Goal: Task Accomplishment & Management: Manage account settings

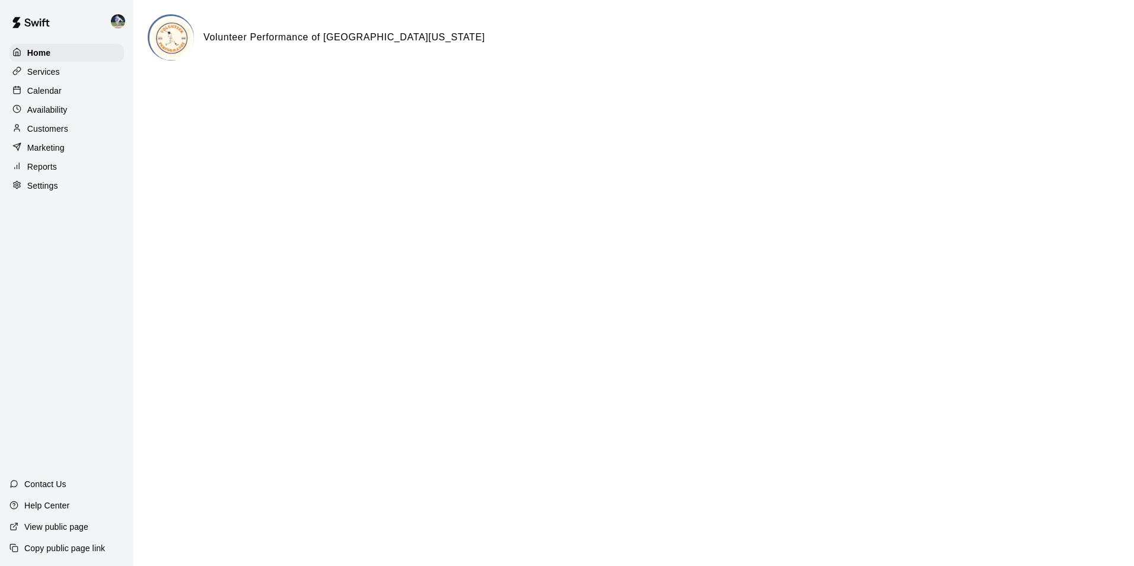
click at [53, 166] on p "Reports" at bounding box center [42, 167] width 30 height 12
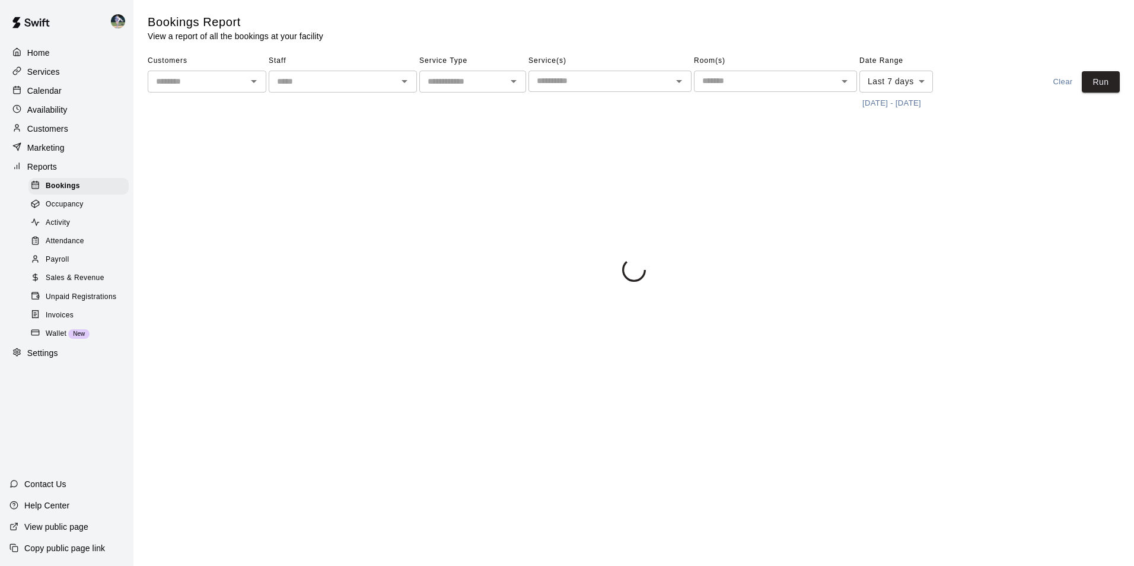
click at [67, 265] on span "Payroll" at bounding box center [57, 260] width 23 height 12
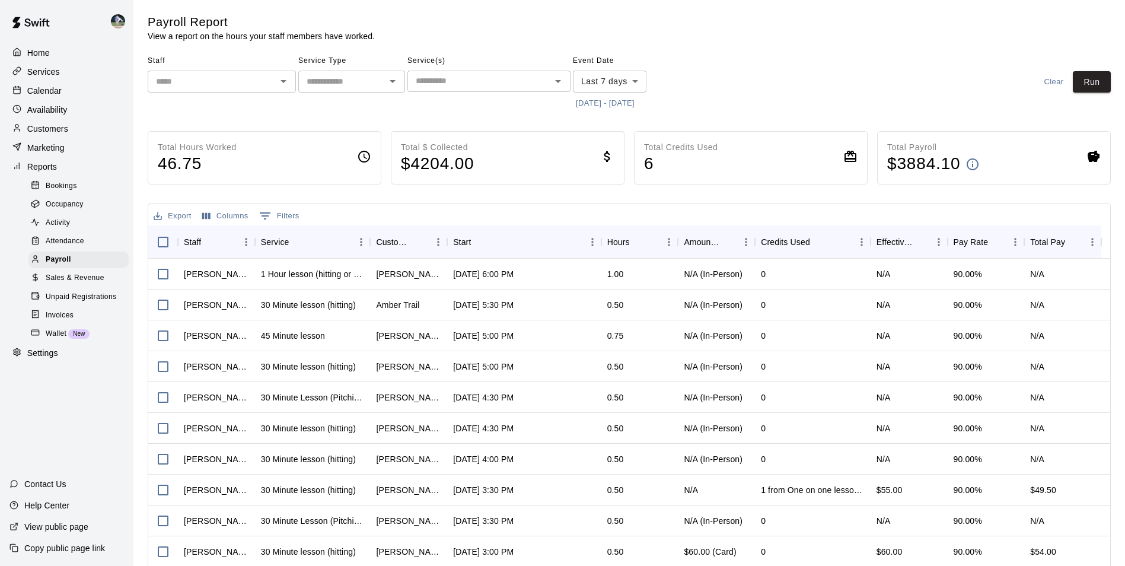
click at [246, 88] on input "text" at bounding box center [212, 81] width 122 height 15
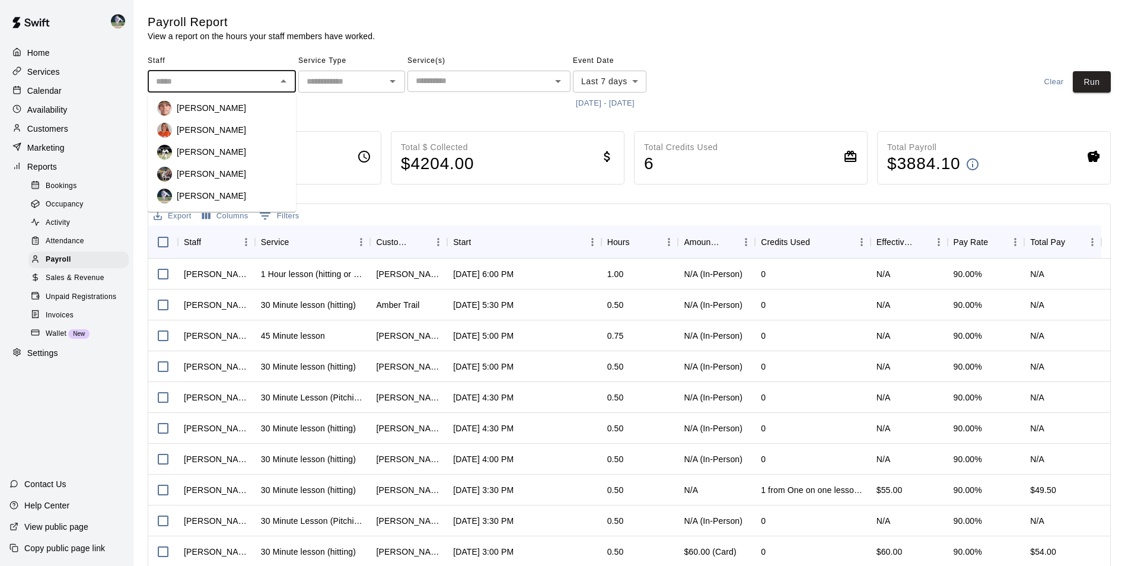
click at [247, 155] on div "[PERSON_NAME]" at bounding box center [232, 152] width 110 height 12
type input "**********"
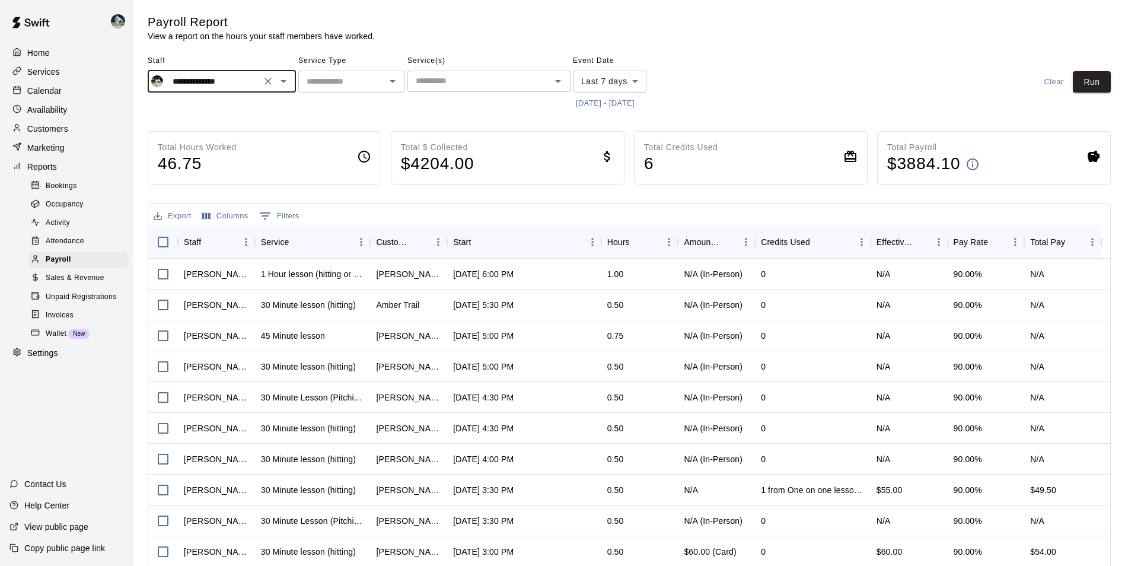
click at [641, 83] on body "**********" at bounding box center [562, 311] width 1125 height 623
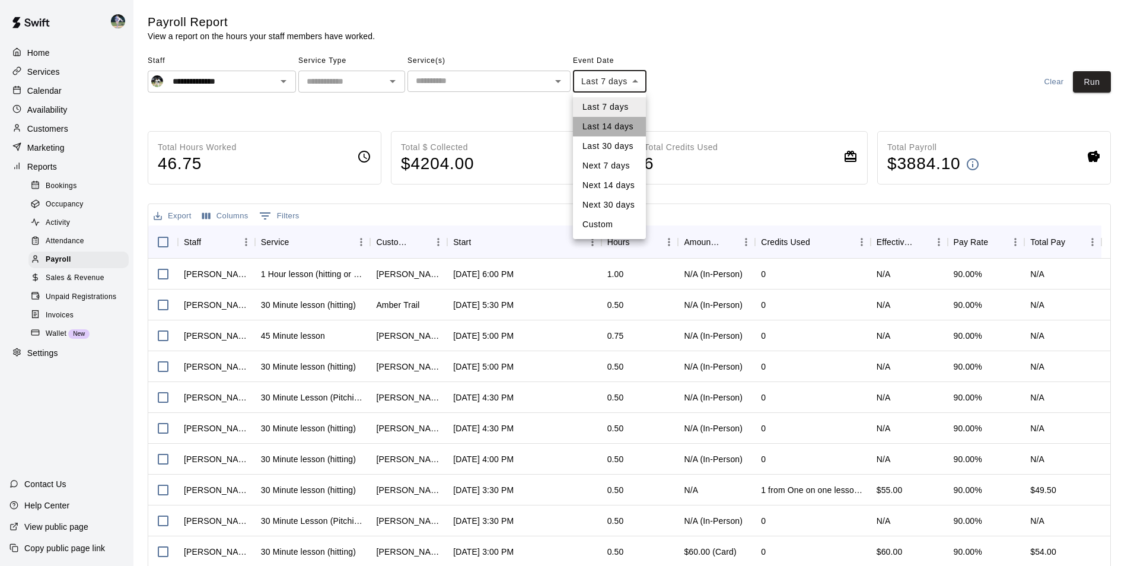
click at [636, 122] on li "Last 14 days" at bounding box center [609, 127] width 73 height 20
type input "******"
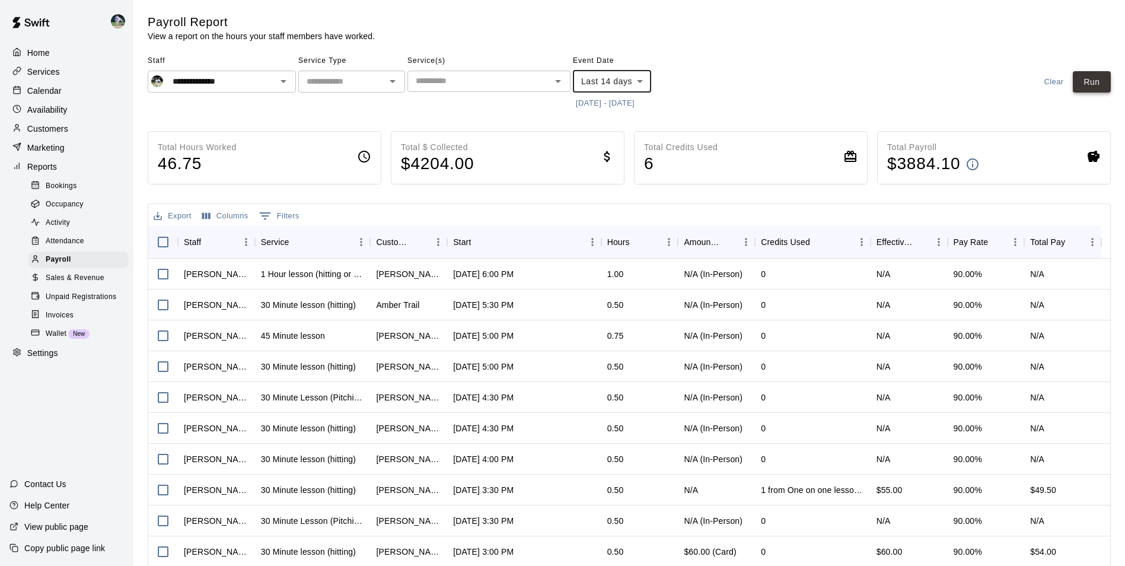
click at [1092, 85] on button "Run" at bounding box center [1092, 82] width 38 height 22
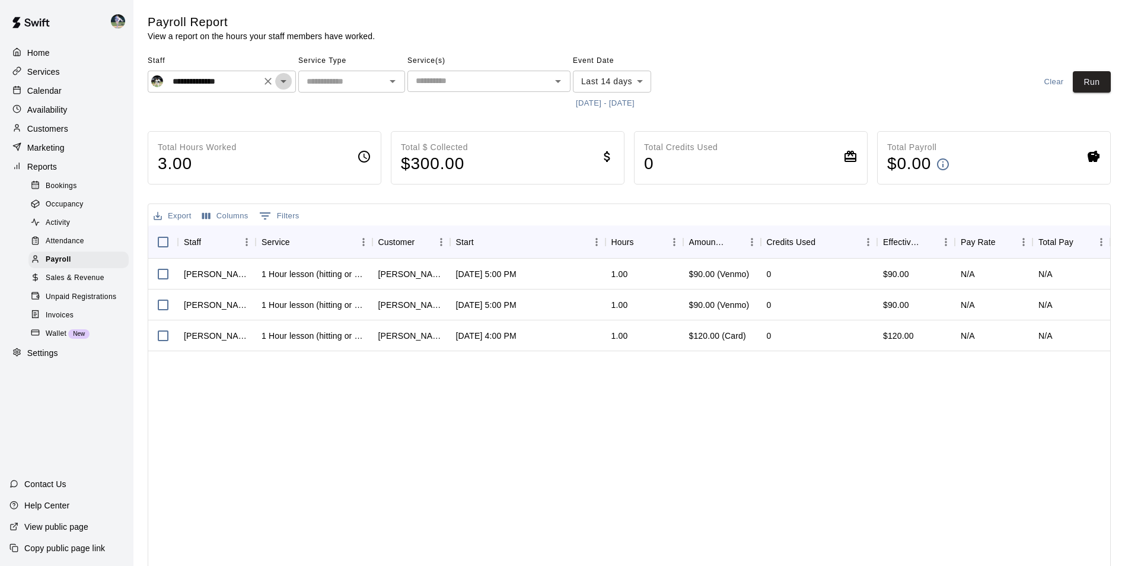
click at [280, 82] on icon "Open" at bounding box center [283, 81] width 14 height 14
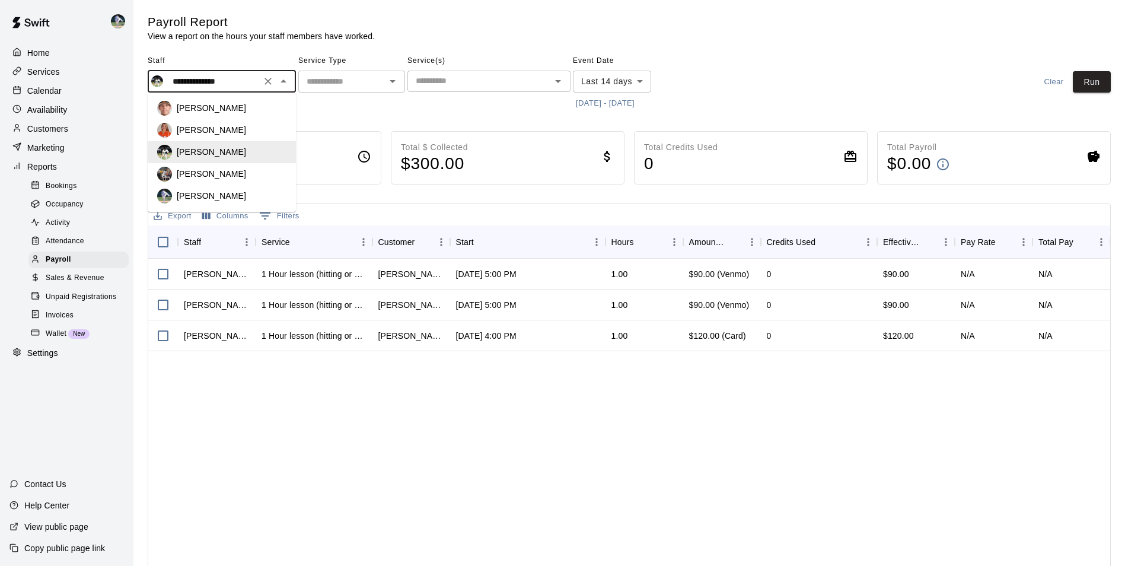
click at [255, 61] on span "Staff" at bounding box center [222, 61] width 148 height 19
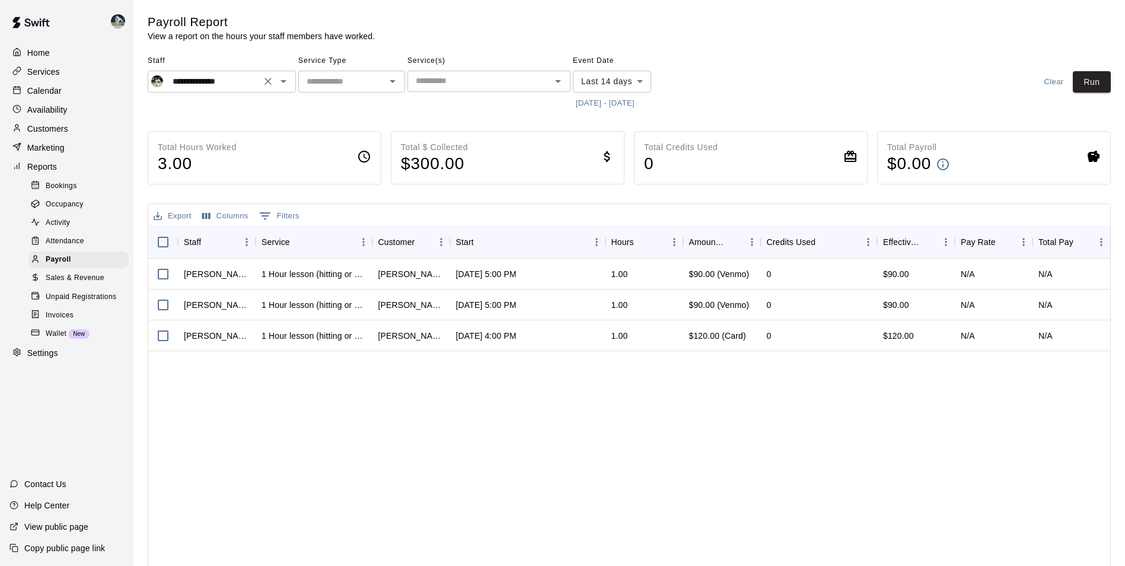
click at [276, 78] on button "Open" at bounding box center [283, 81] width 17 height 17
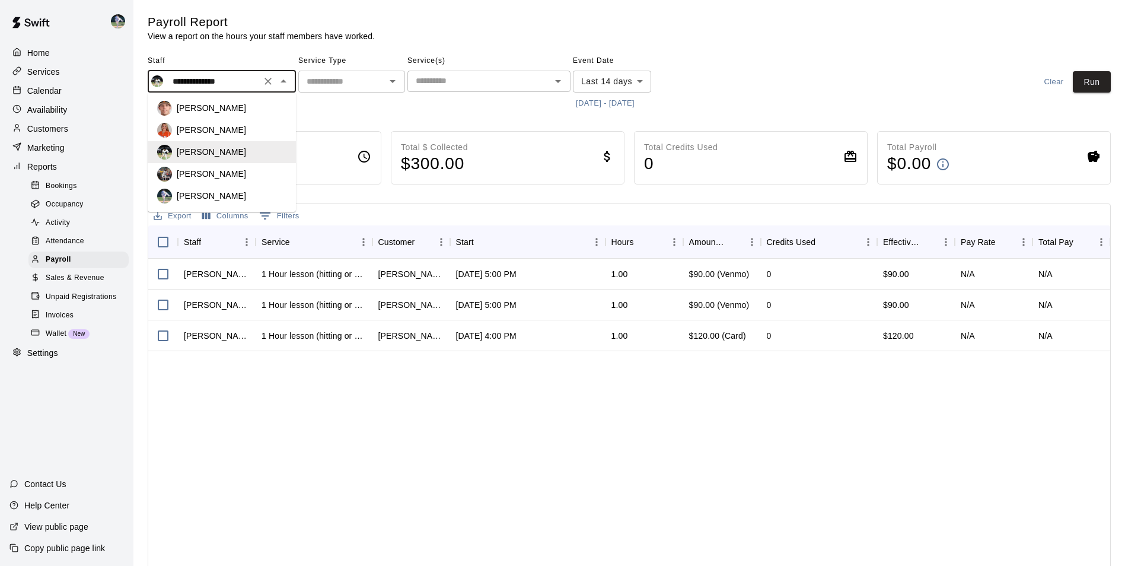
click at [258, 110] on div "[PERSON_NAME]" at bounding box center [232, 108] width 110 height 12
type input "**********"
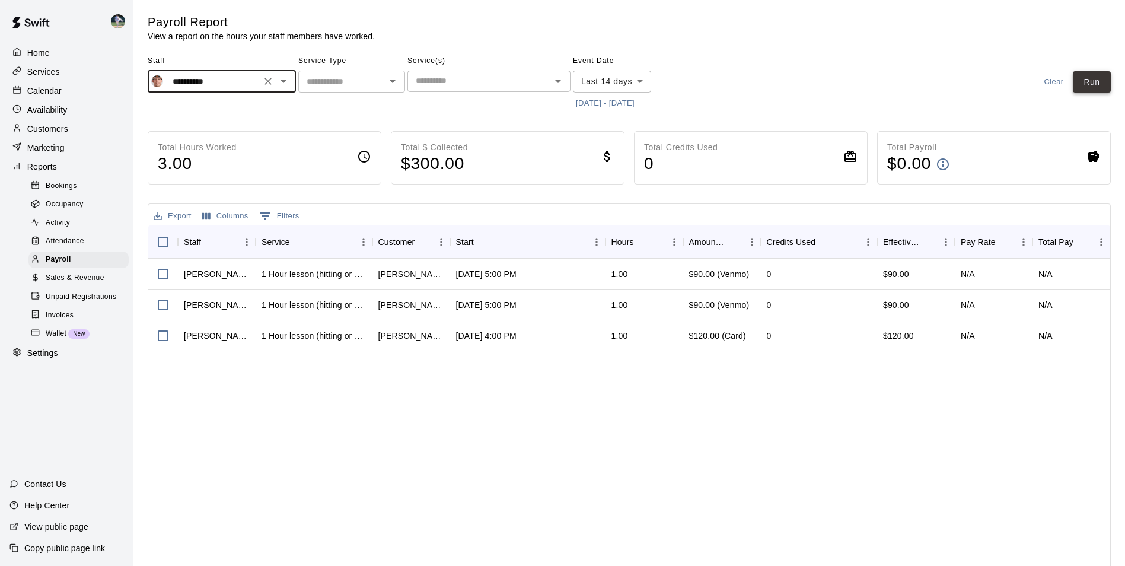
click at [1095, 77] on button "Run" at bounding box center [1092, 82] width 38 height 22
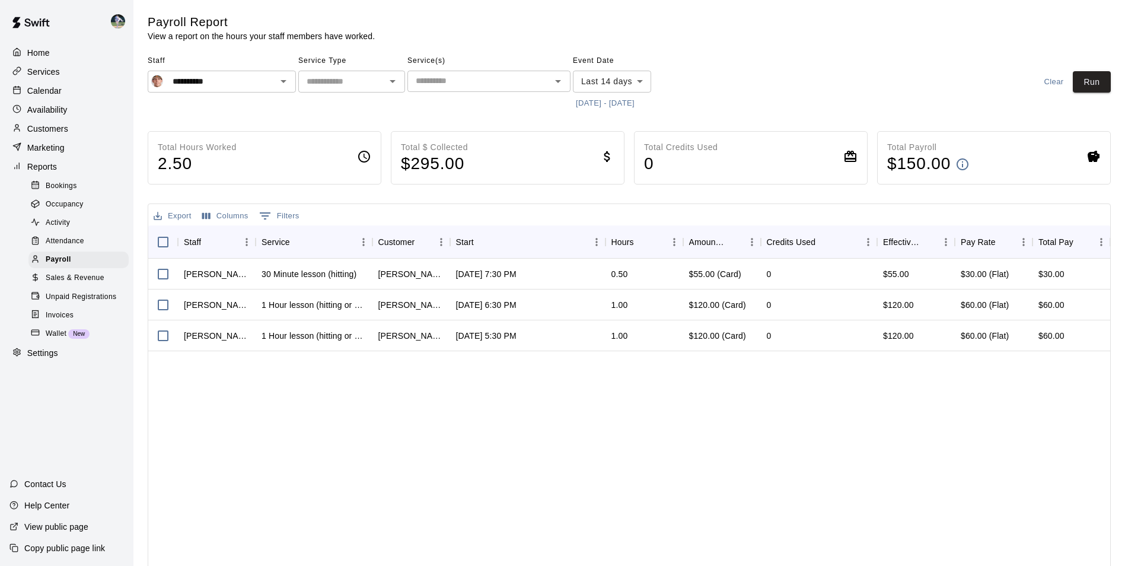
click at [68, 93] on div "Calendar" at bounding box center [66, 91] width 114 height 18
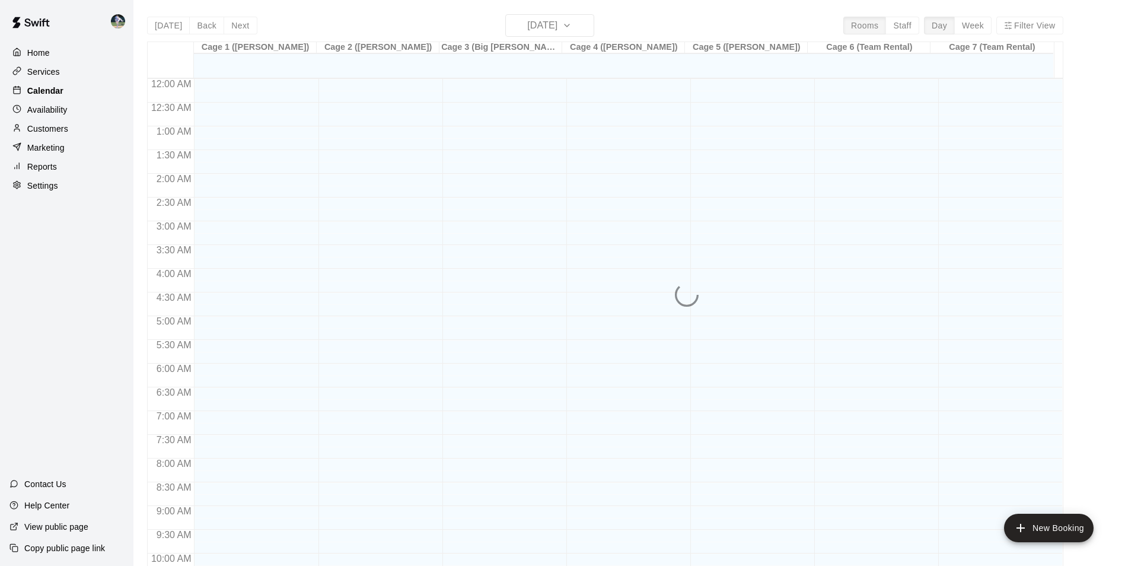
scroll to position [603, 0]
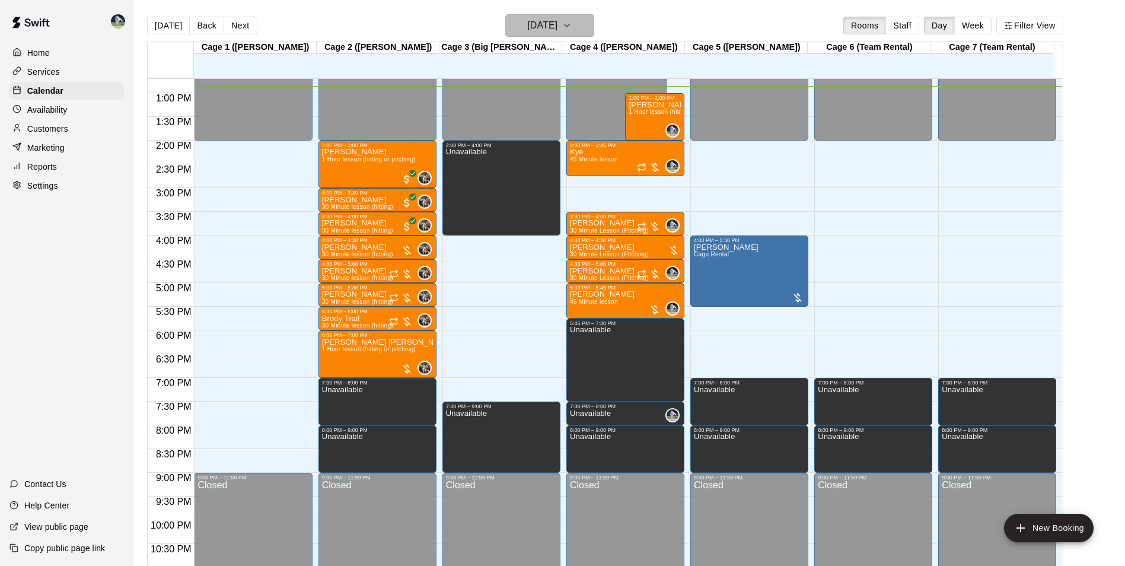
click at [572, 27] on icon "button" at bounding box center [566, 25] width 9 height 14
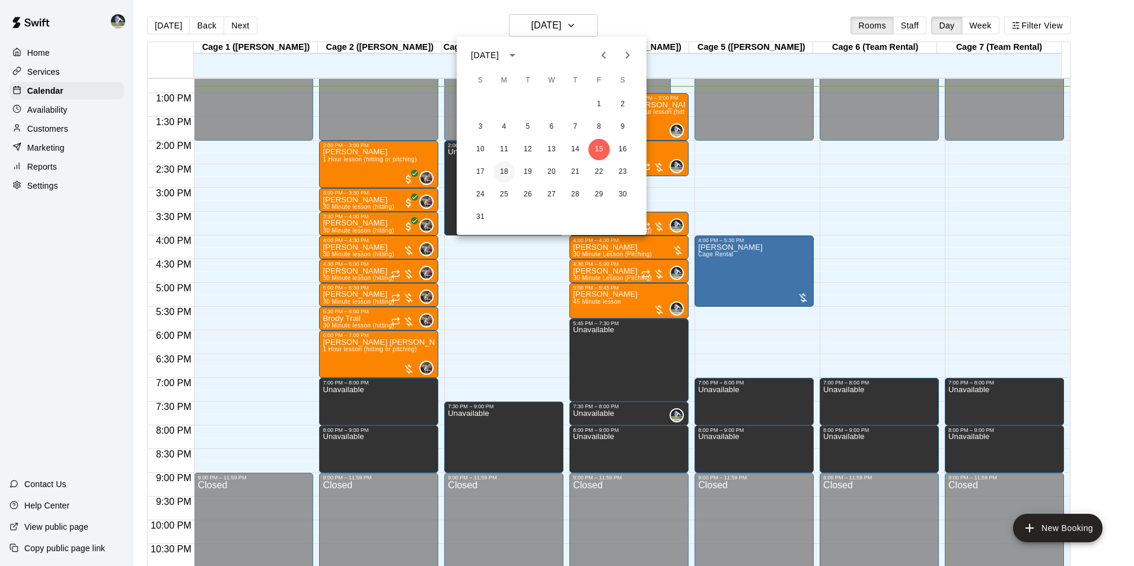
click at [506, 162] on button "18" at bounding box center [504, 171] width 21 height 21
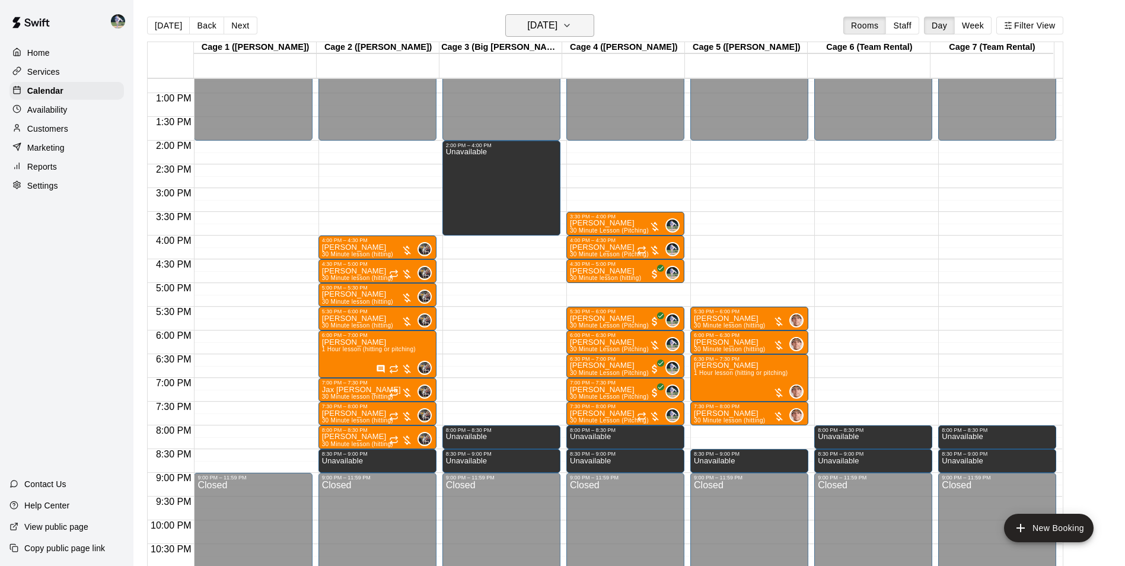
click at [579, 23] on button "[DATE]" at bounding box center [549, 25] width 89 height 23
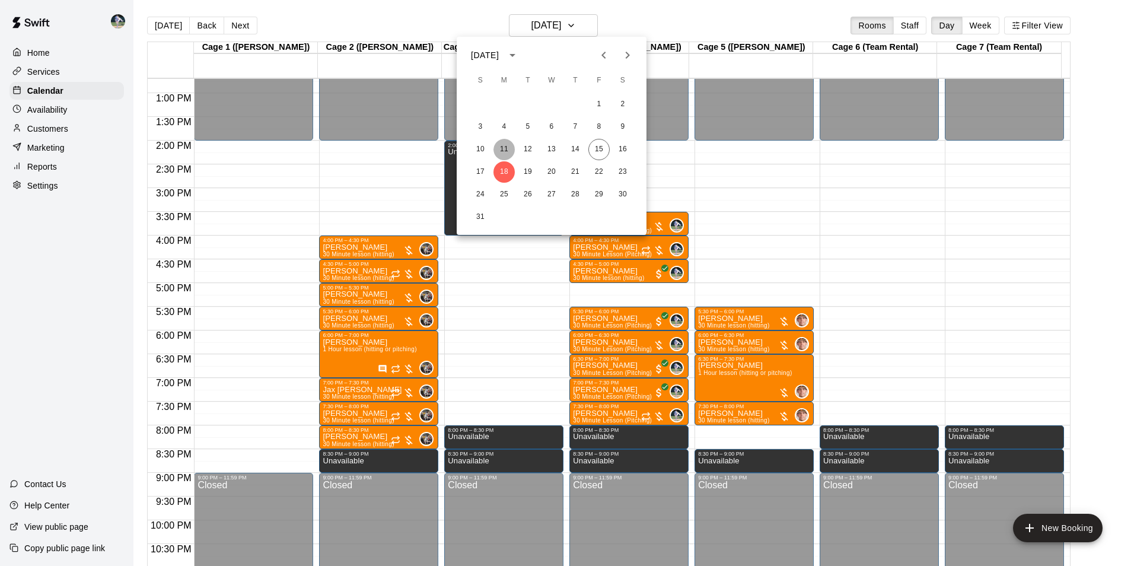
click at [504, 142] on button "11" at bounding box center [504, 149] width 21 height 21
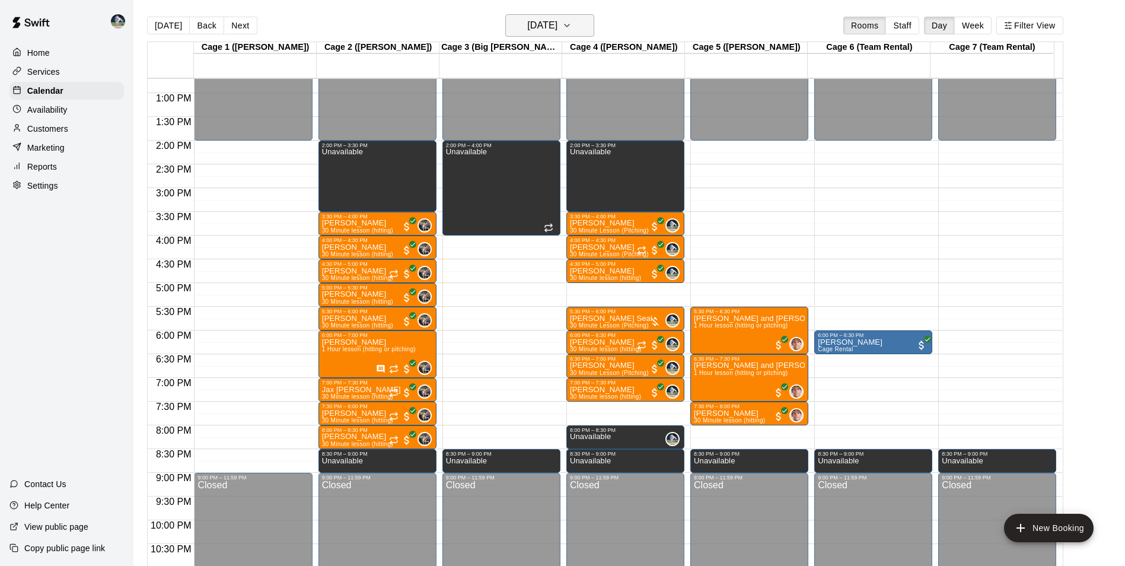
click at [572, 28] on icon "button" at bounding box center [566, 25] width 9 height 14
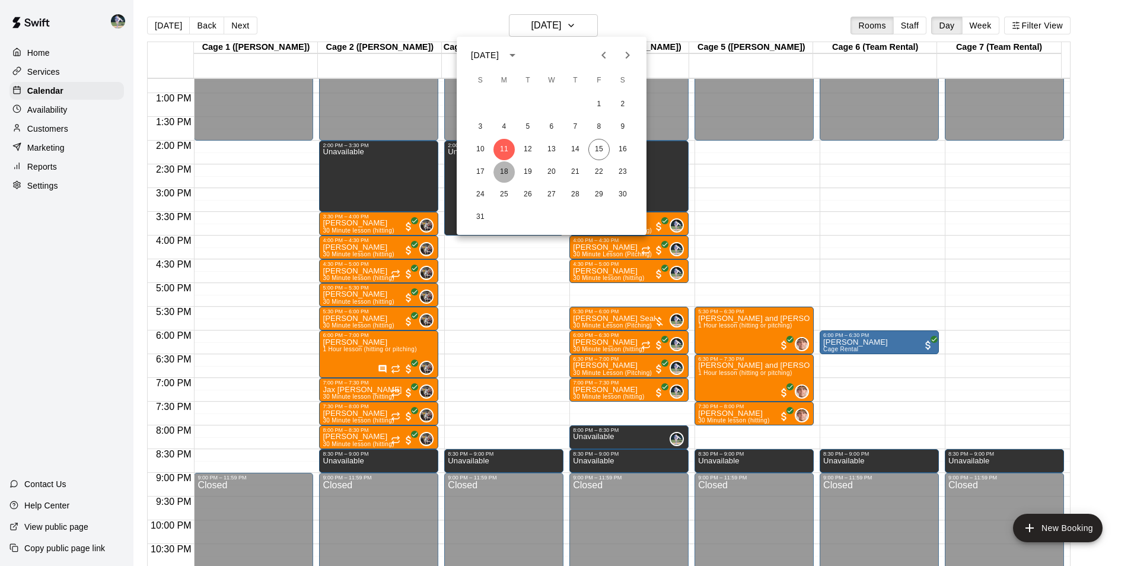
click at [505, 170] on button "18" at bounding box center [504, 171] width 21 height 21
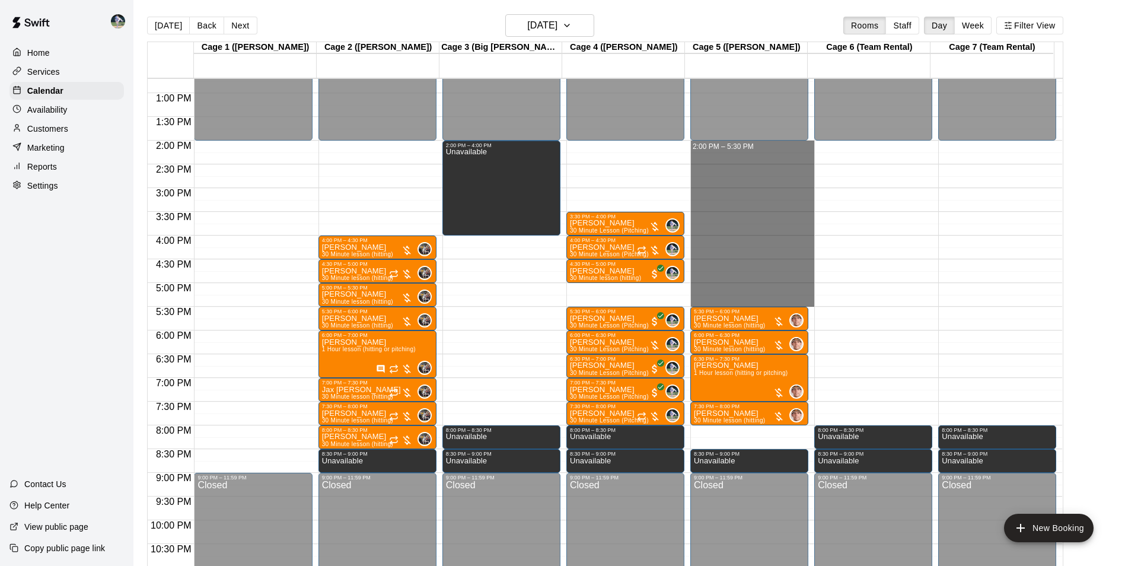
drag, startPoint x: 748, startPoint y: 304, endPoint x: 749, endPoint y: 147, distance: 157.2
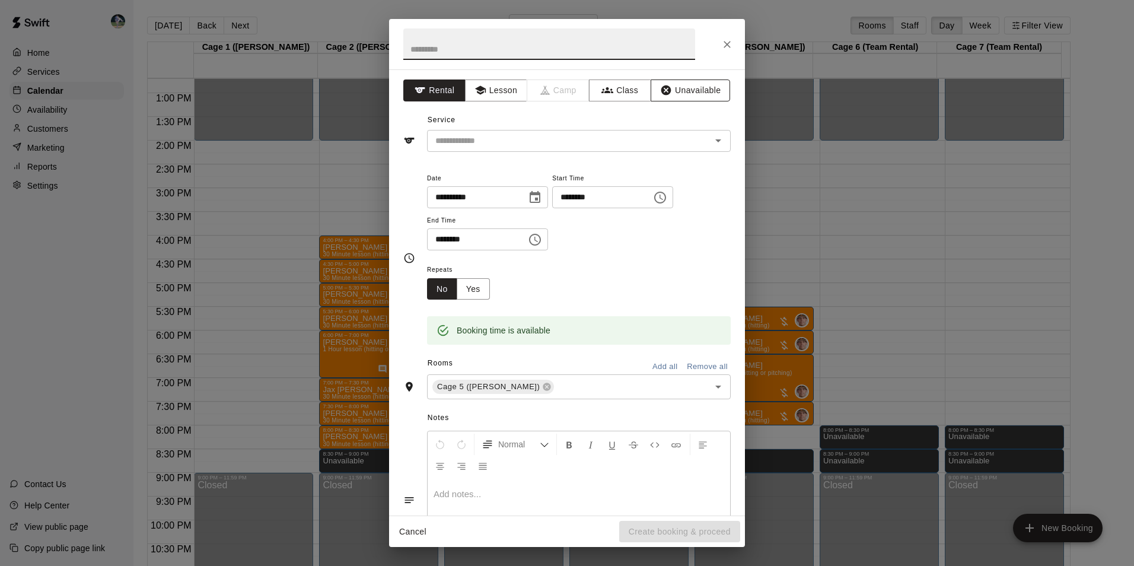
click at [674, 98] on button "Unavailable" at bounding box center [690, 90] width 79 height 22
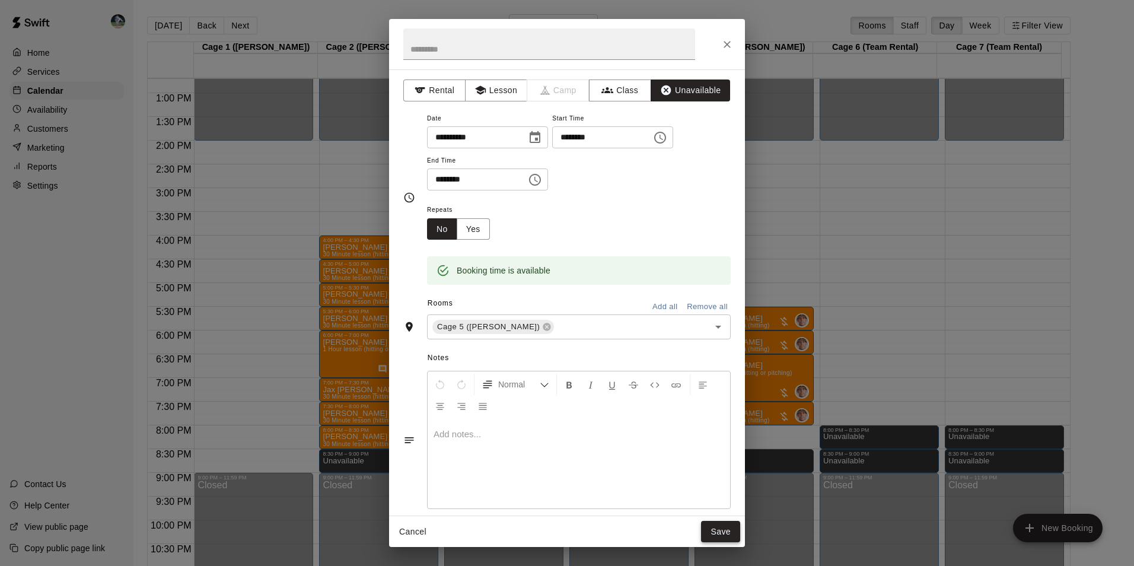
click at [722, 530] on button "Save" at bounding box center [720, 532] width 39 height 22
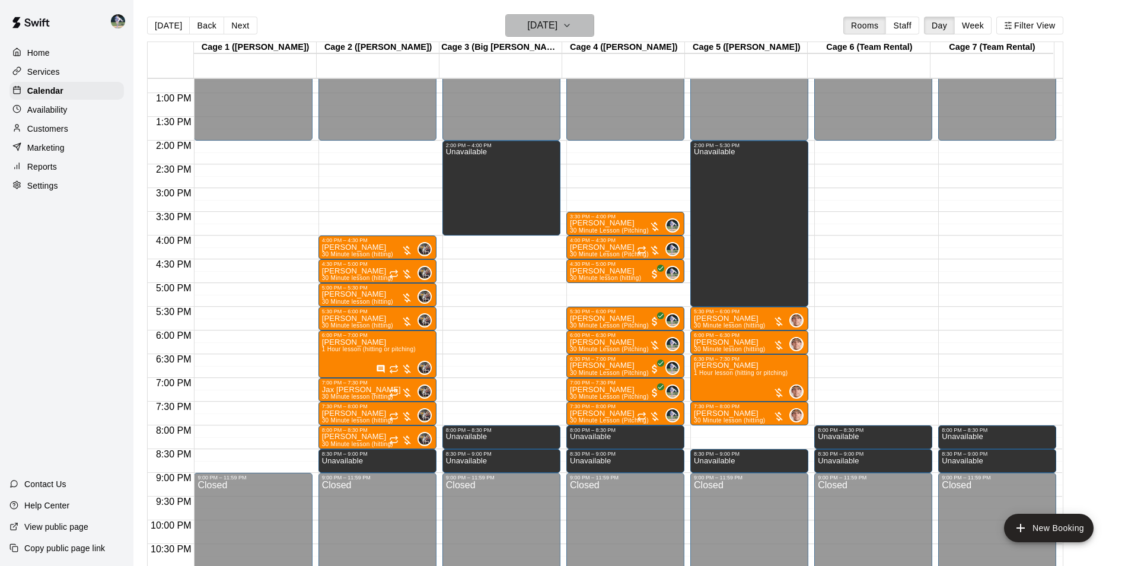
click at [579, 29] on button "[DATE]" at bounding box center [549, 25] width 89 height 23
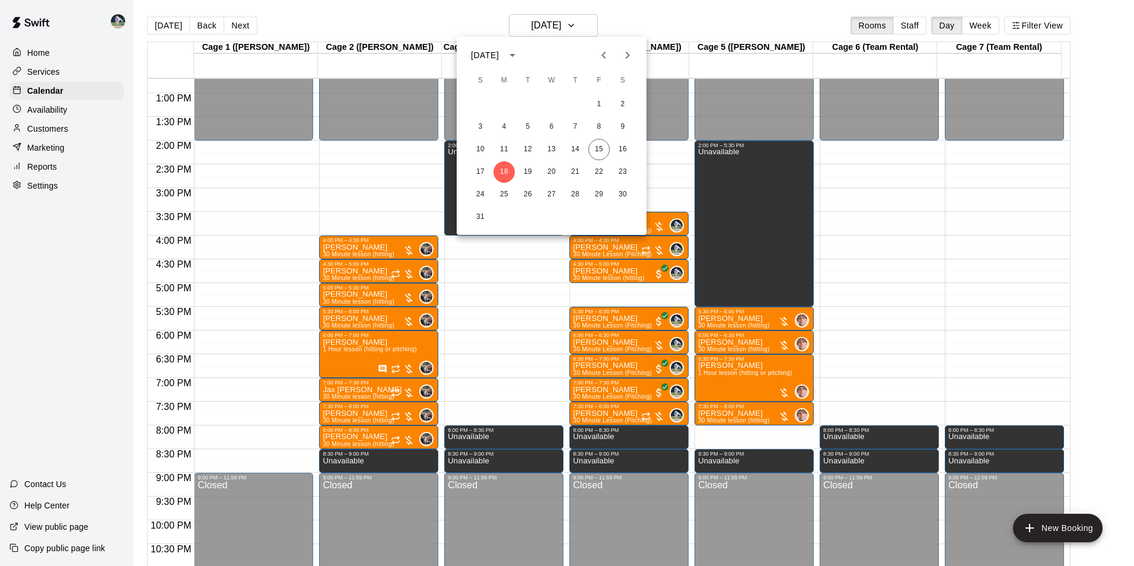
click at [656, 23] on div at bounding box center [567, 283] width 1134 height 566
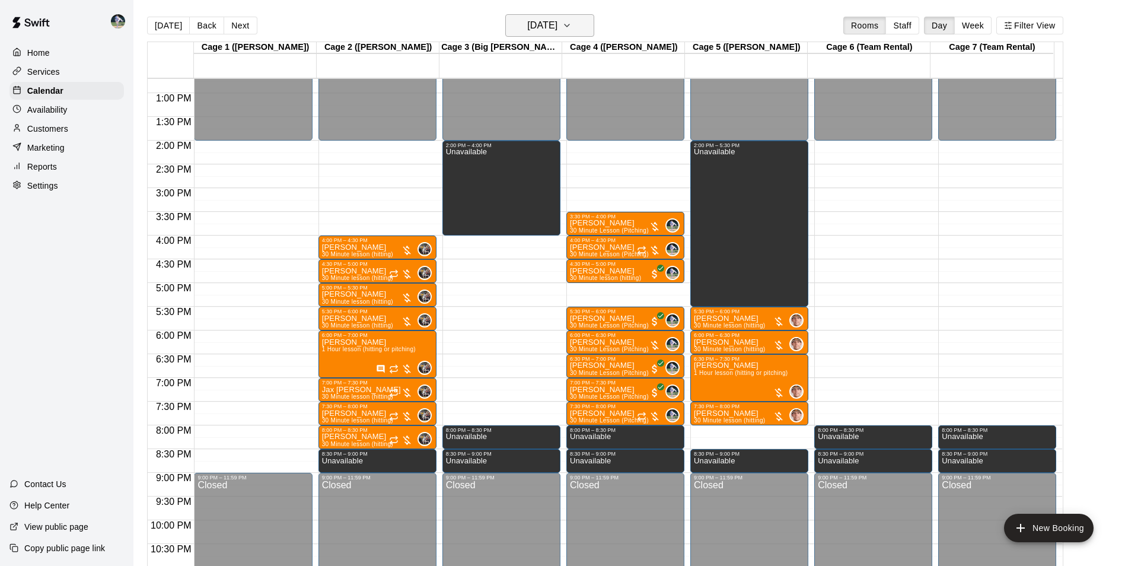
click at [572, 26] on icon "button" at bounding box center [566, 25] width 9 height 14
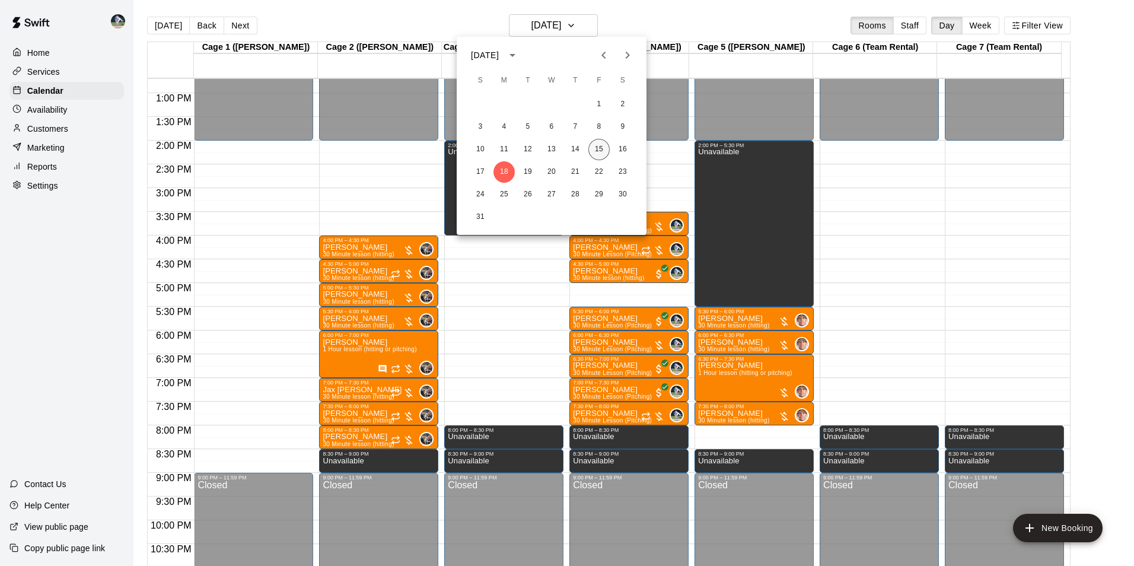
click at [591, 149] on button "15" at bounding box center [598, 149] width 21 height 21
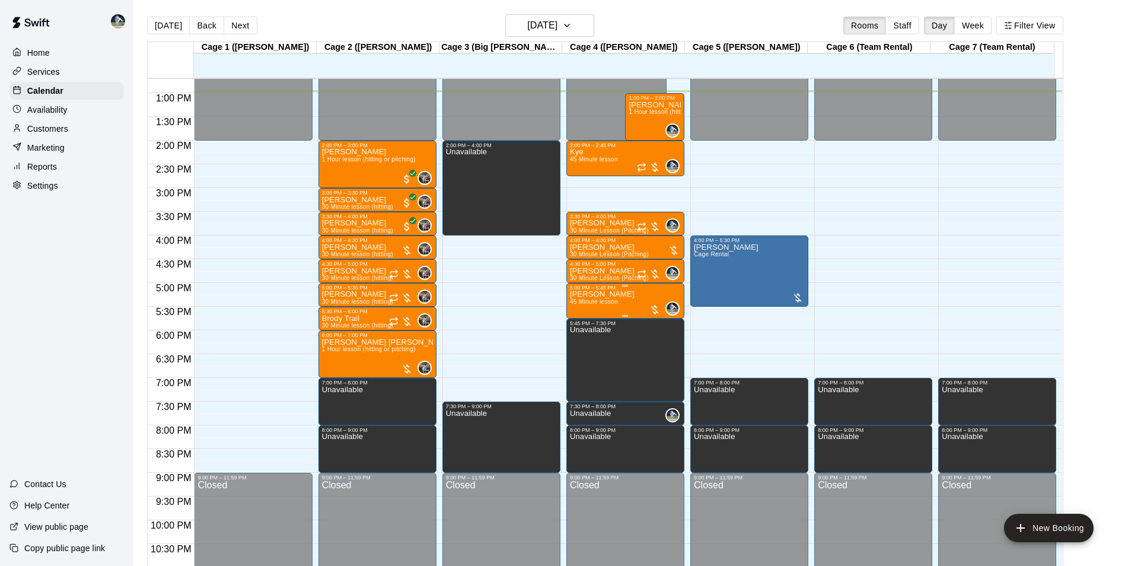
click at [629, 298] on div "[PERSON_NAME] 45 Minute lesson 0" at bounding box center [625, 574] width 111 height 566
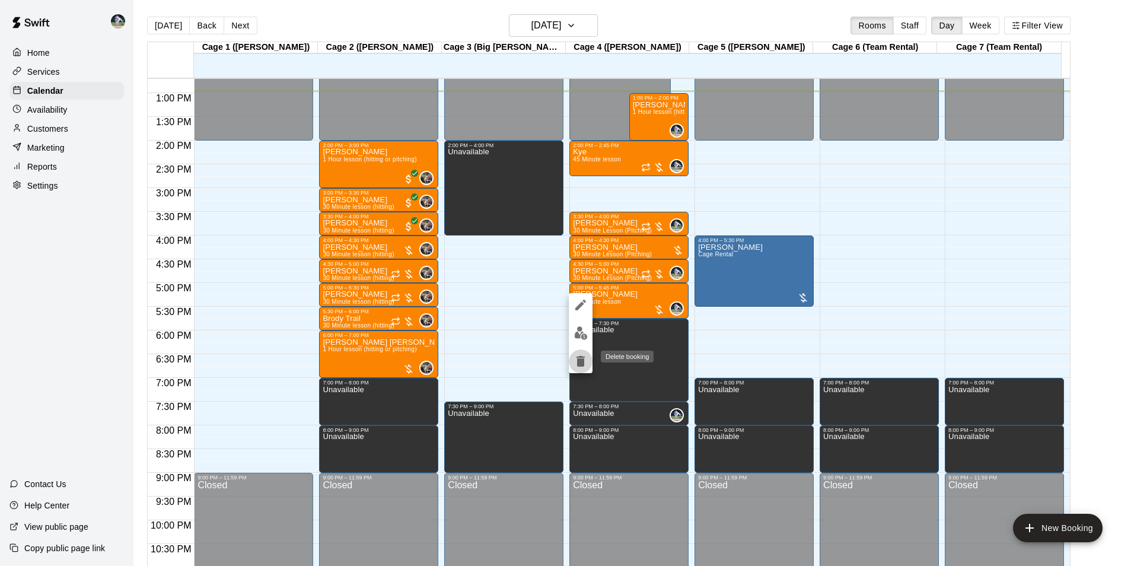
click at [580, 361] on icon "delete" at bounding box center [581, 361] width 8 height 11
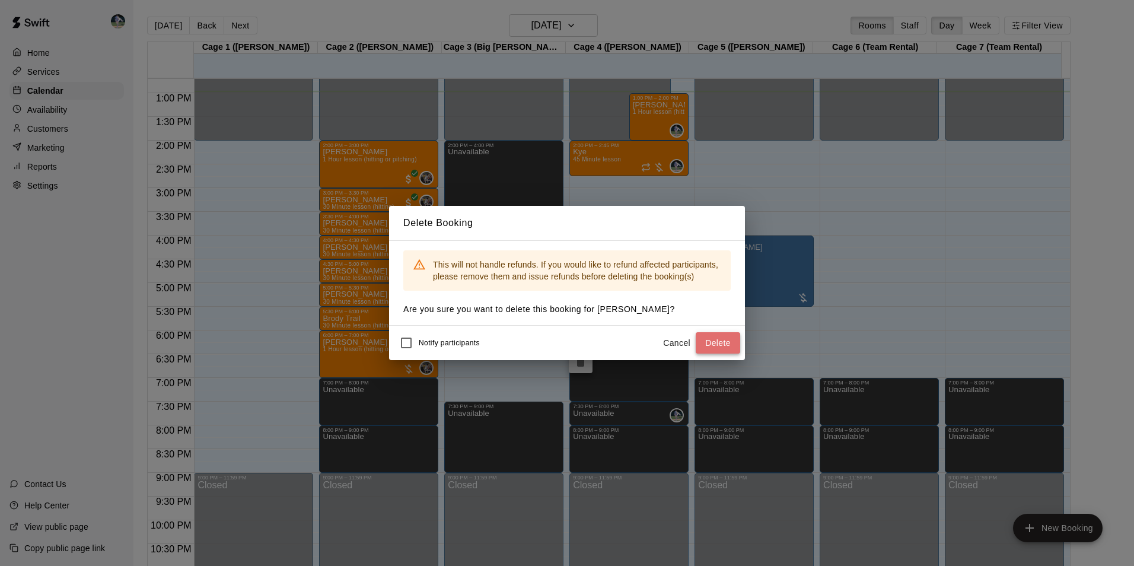
click at [725, 349] on button "Delete" at bounding box center [718, 343] width 44 height 22
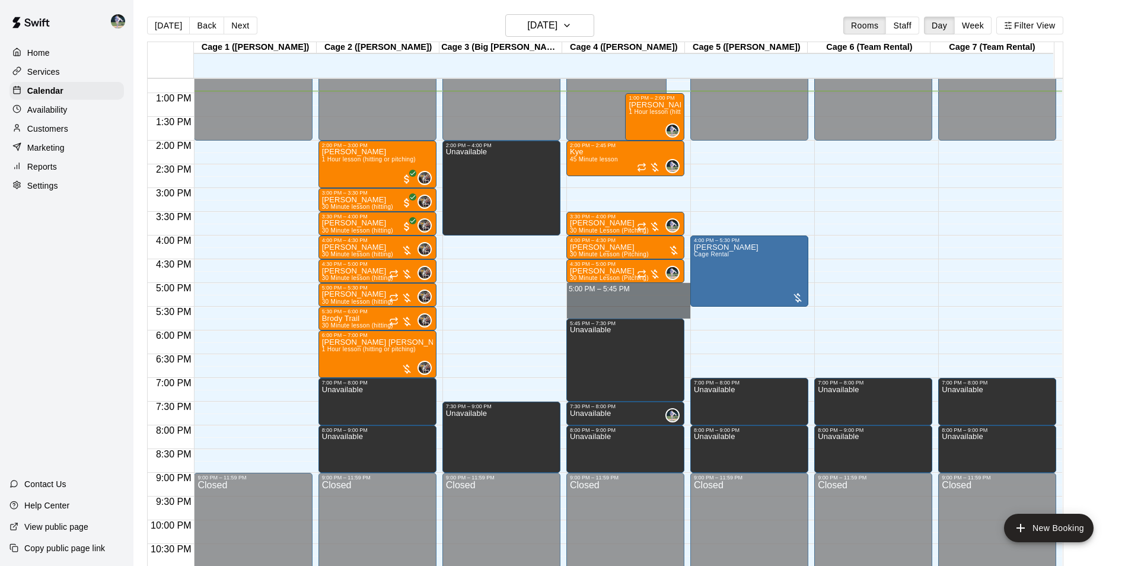
drag, startPoint x: 604, startPoint y: 286, endPoint x: 609, endPoint y: 314, distance: 28.9
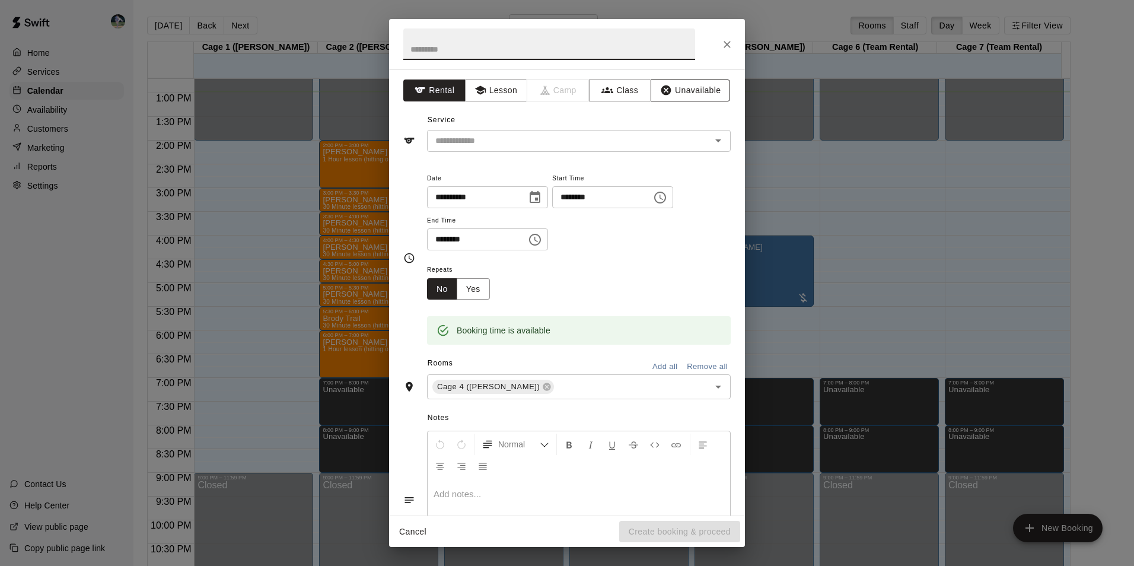
click at [680, 94] on button "Unavailable" at bounding box center [690, 90] width 79 height 22
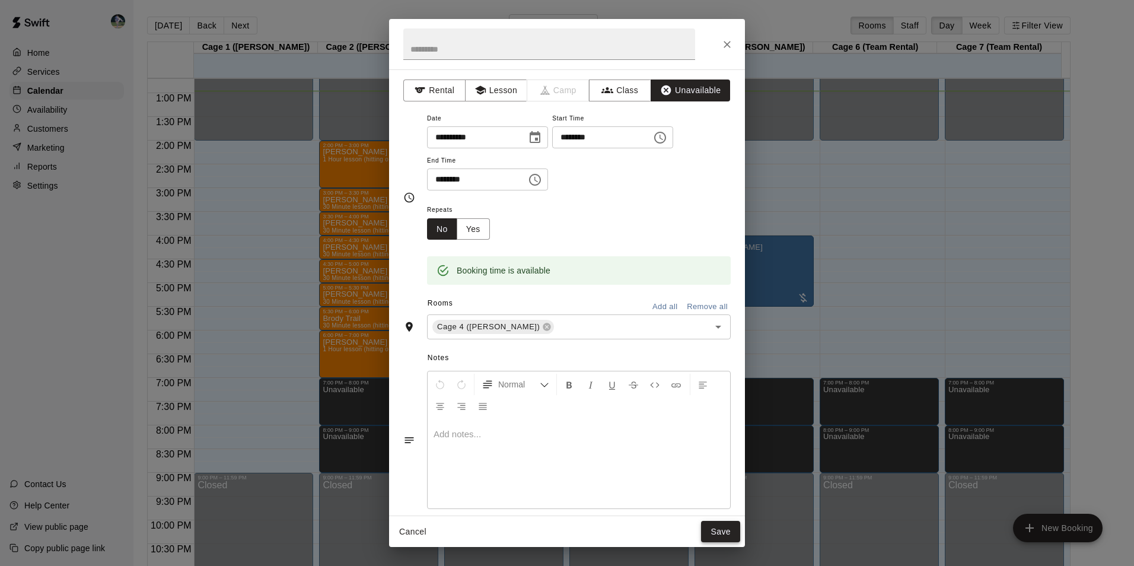
click at [723, 534] on button "Save" at bounding box center [720, 532] width 39 height 22
